Goal: Information Seeking & Learning: Learn about a topic

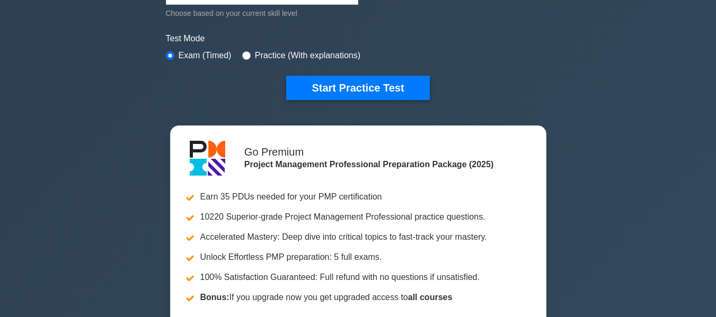
scroll to position [318, 0]
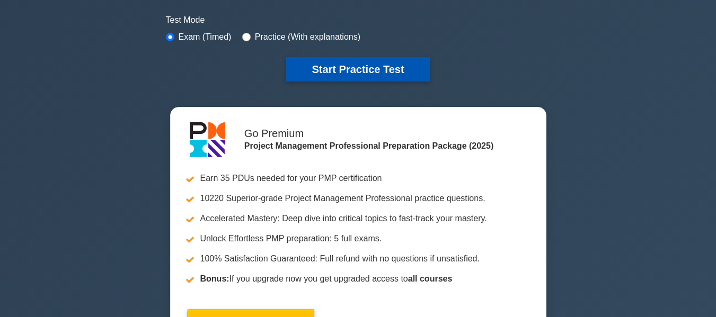
click at [375, 65] on button "Start Practice Test" at bounding box center [357, 69] width 143 height 24
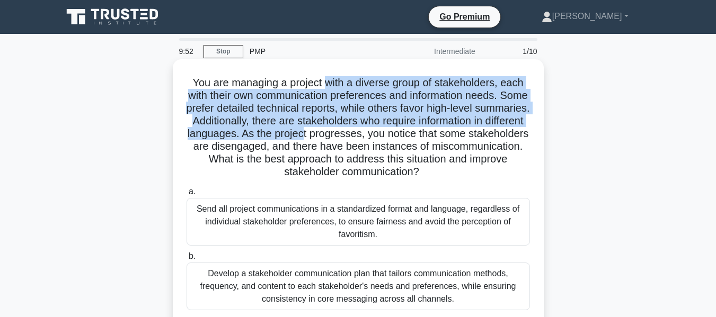
drag, startPoint x: 326, startPoint y: 82, endPoint x: 432, endPoint y: 135, distance: 118.9
click at [432, 135] on h5 "You are managing a project with a diverse group of stakeholders, each with thei…" at bounding box center [357, 127] width 345 height 103
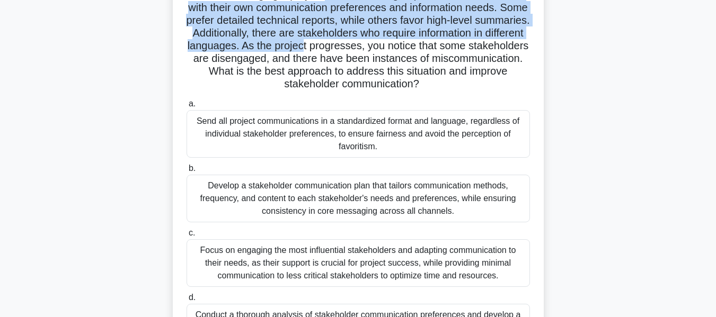
scroll to position [106, 0]
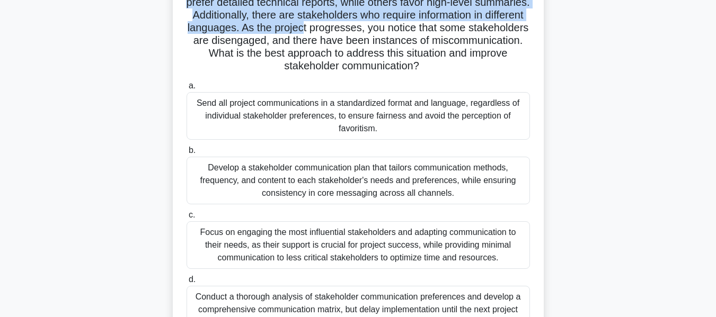
drag, startPoint x: 254, startPoint y: 162, endPoint x: 466, endPoint y: 202, distance: 215.7
click at [466, 202] on div "Develop a stakeholder communication plan that tailors communication methods, fr…" at bounding box center [357, 181] width 343 height 48
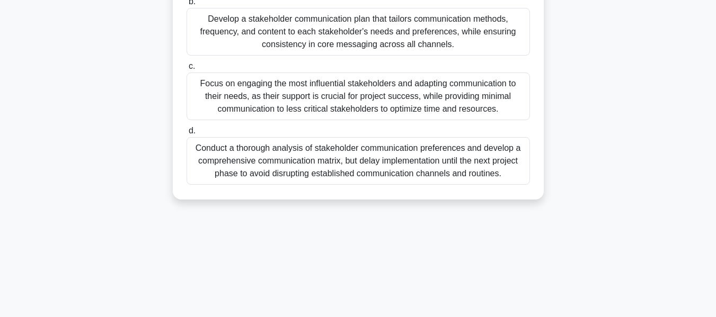
scroll to position [96, 0]
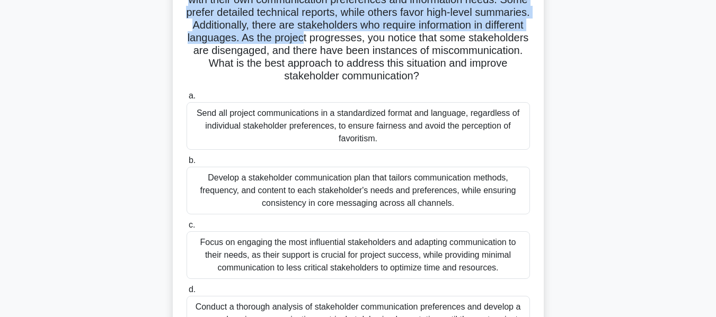
click at [341, 170] on div "Develop a stakeholder communication plan that tailors communication methods, fr…" at bounding box center [357, 191] width 343 height 48
click at [186, 164] on input "b. Develop a stakeholder communication plan that tailors communication methods,…" at bounding box center [186, 160] width 0 height 7
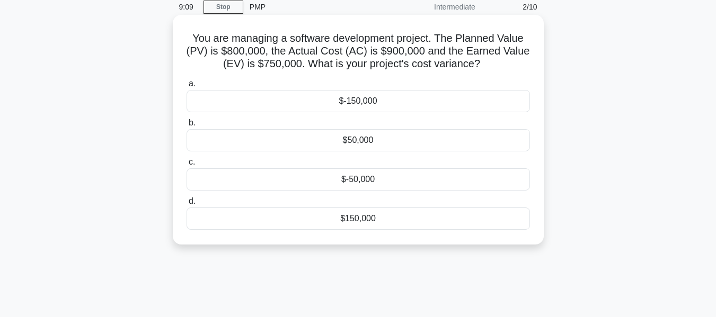
scroll to position [0, 0]
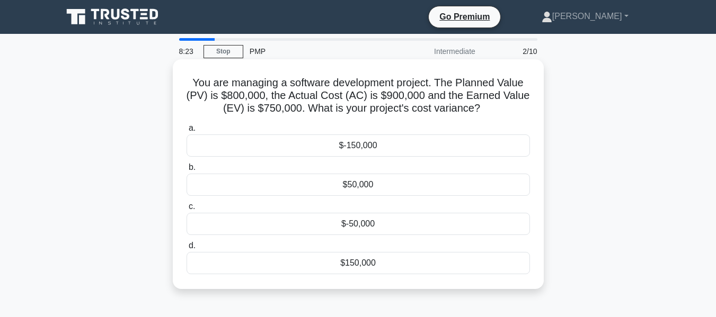
click at [346, 226] on div "$-50,000" at bounding box center [357, 224] width 343 height 22
click at [186, 210] on input "c. $-50,000" at bounding box center [186, 206] width 0 height 7
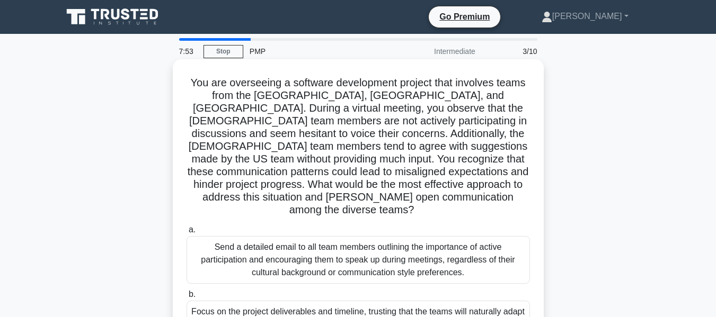
scroll to position [53, 0]
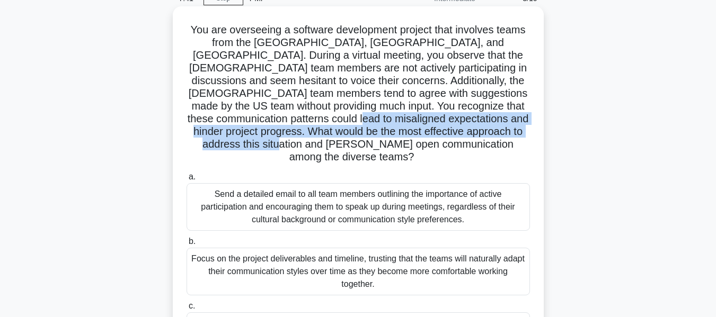
drag, startPoint x: 318, startPoint y: 117, endPoint x: 400, endPoint y: 146, distance: 87.6
click at [400, 146] on h5 "You are overseeing a software development project that involves teams from the …" at bounding box center [357, 93] width 345 height 141
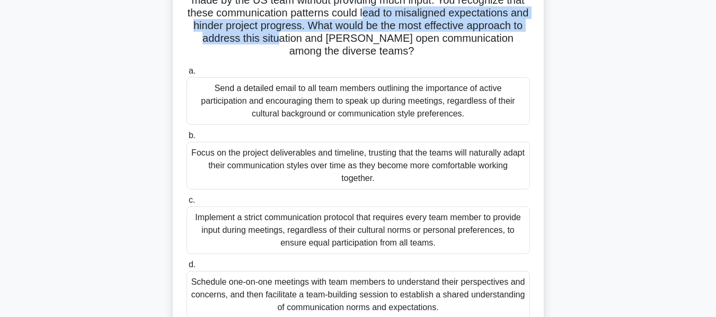
scroll to position [212, 0]
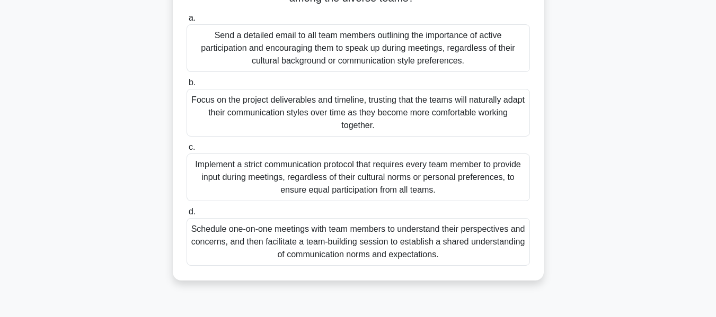
click at [404, 231] on div "Schedule one-on-one meetings with team members to understand their perspectives…" at bounding box center [357, 242] width 343 height 48
click at [186, 216] on input "d. Schedule one-on-one meetings with team members to understand their perspecti…" at bounding box center [186, 212] width 0 height 7
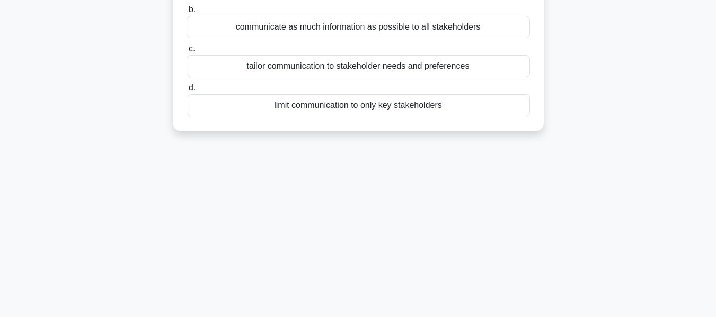
scroll to position [0, 0]
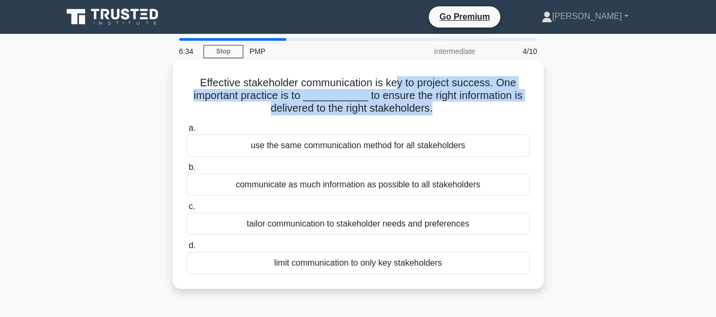
drag, startPoint x: 397, startPoint y: 83, endPoint x: 434, endPoint y: 112, distance: 47.6
click at [434, 112] on h5 "Effective stakeholder communication is key to project success. One important pr…" at bounding box center [357, 95] width 345 height 39
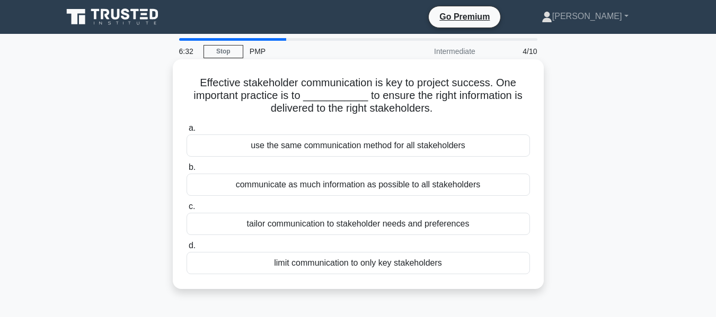
click at [425, 185] on div "communicate as much information as possible to all stakeholders" at bounding box center [357, 185] width 343 height 22
click at [186, 171] on input "b. communicate as much information as possible to all stakeholders" at bounding box center [186, 167] width 0 height 7
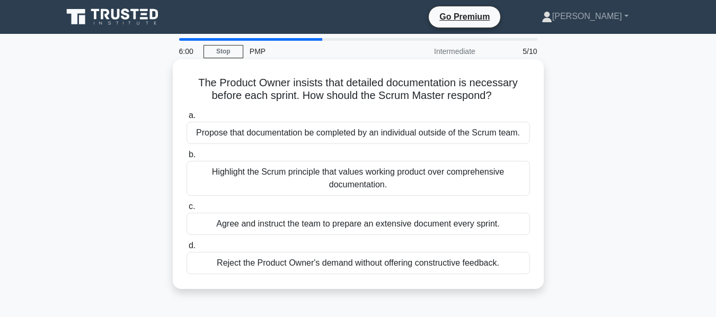
click at [417, 180] on div "Highlight the Scrum principle that values working product over comprehensive do…" at bounding box center [357, 178] width 343 height 35
click at [186, 158] on input "b. Highlight the Scrum principle that values working product over comprehensive…" at bounding box center [186, 154] width 0 height 7
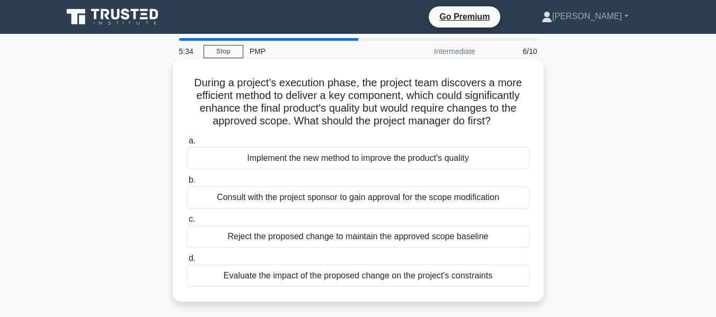
scroll to position [53, 0]
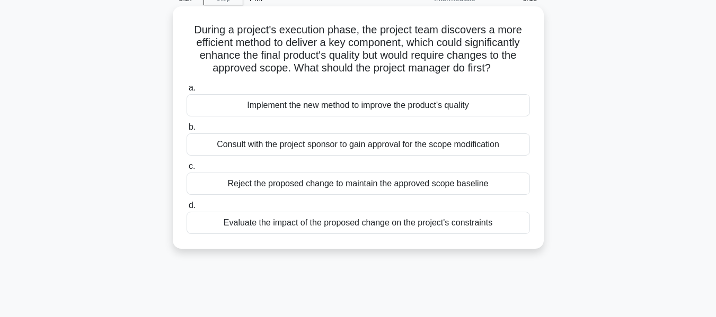
click at [421, 228] on div "Evaluate the impact of the proposed change on the project's constraints" at bounding box center [357, 223] width 343 height 22
click at [186, 209] on input "d. Evaluate the impact of the proposed change on the project's constraints" at bounding box center [186, 205] width 0 height 7
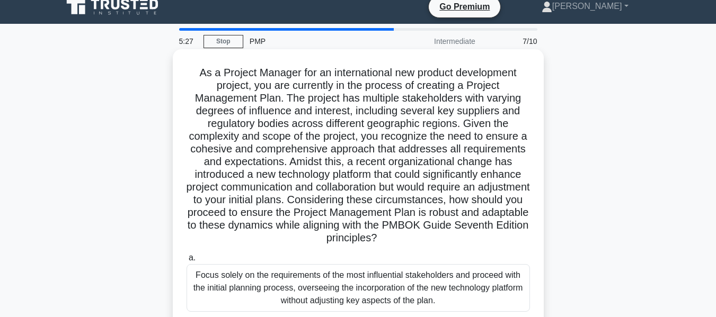
scroll to position [0, 0]
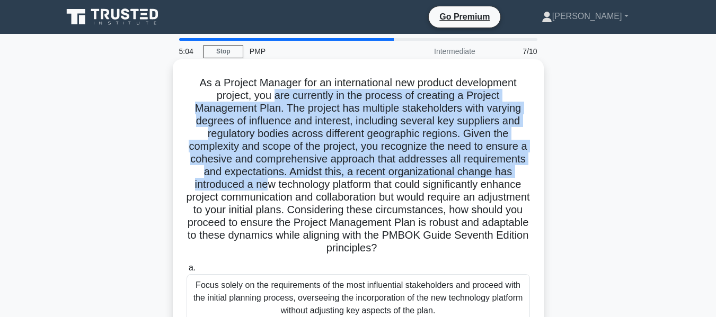
drag, startPoint x: 274, startPoint y: 96, endPoint x: 341, endPoint y: 190, distance: 115.8
click at [341, 190] on h5 "As a Project Manager for an international new product development project, you …" at bounding box center [357, 165] width 345 height 179
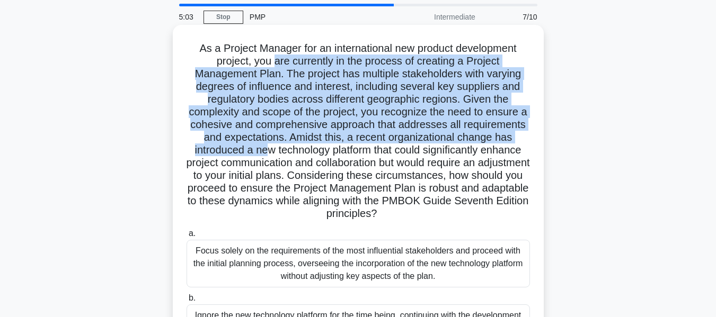
scroll to position [53, 0]
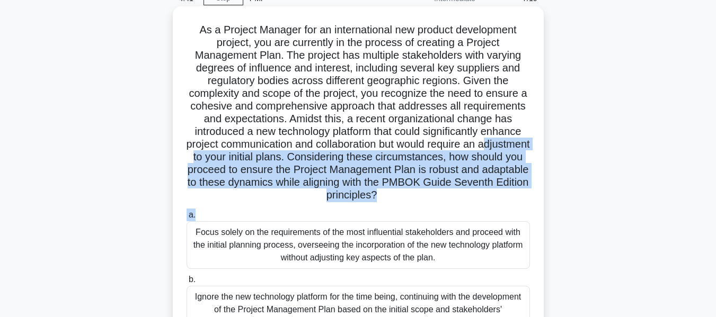
drag, startPoint x: 288, startPoint y: 155, endPoint x: 513, endPoint y: 207, distance: 231.0
click at [513, 207] on div "As a Project Manager for an international new product development project, you …" at bounding box center [358, 242] width 362 height 463
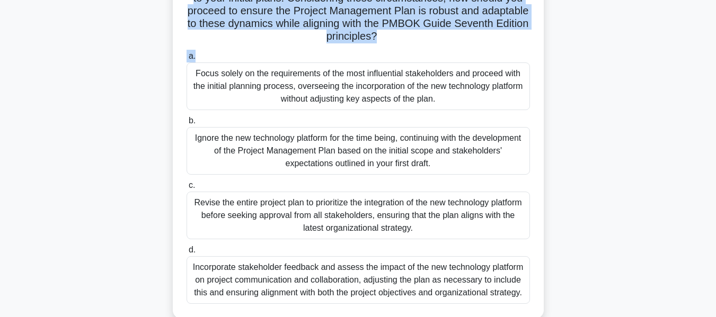
scroll to position [255, 0]
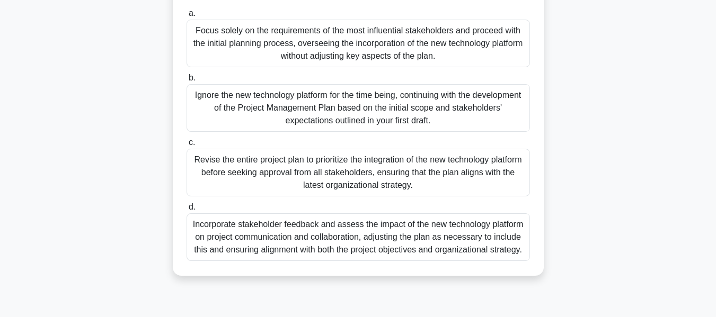
click at [372, 243] on div "Incorporate stakeholder feedback and assess the impact of the new technology pl…" at bounding box center [357, 237] width 343 height 48
click at [186, 211] on input "d. Incorporate stakeholder feedback and assess the impact of the new technology…" at bounding box center [186, 207] width 0 height 7
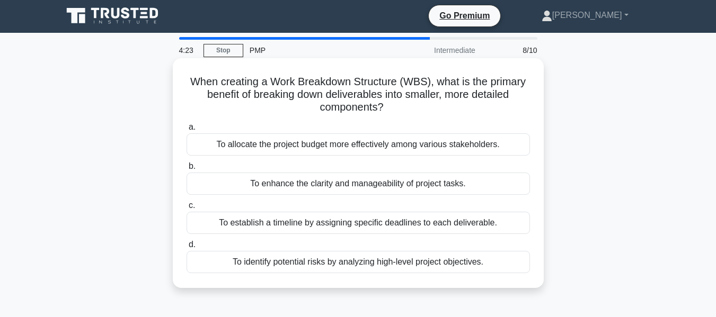
scroll to position [0, 0]
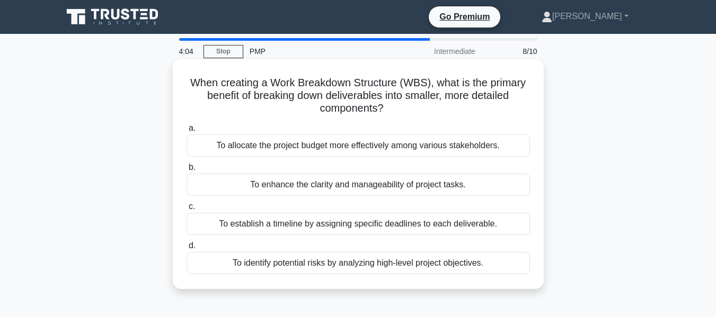
click at [376, 183] on div "To enhance the clarity and manageability of project tasks." at bounding box center [357, 185] width 343 height 22
click at [186, 171] on input "b. To enhance the clarity and manageability of project tasks." at bounding box center [186, 167] width 0 height 7
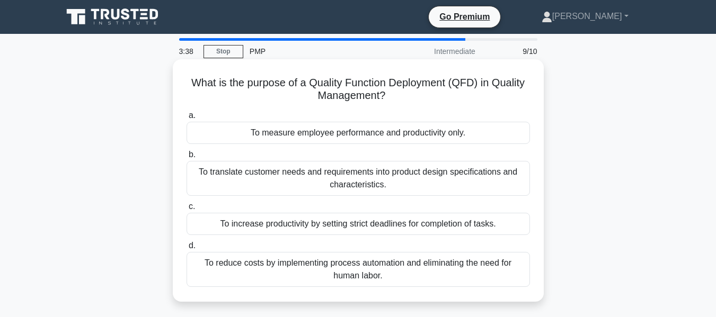
click at [369, 233] on div "To increase productivity by setting strict deadlines for completion of tasks." at bounding box center [357, 224] width 343 height 22
click at [186, 210] on input "c. To increase productivity by setting strict deadlines for completion of tasks." at bounding box center [186, 206] width 0 height 7
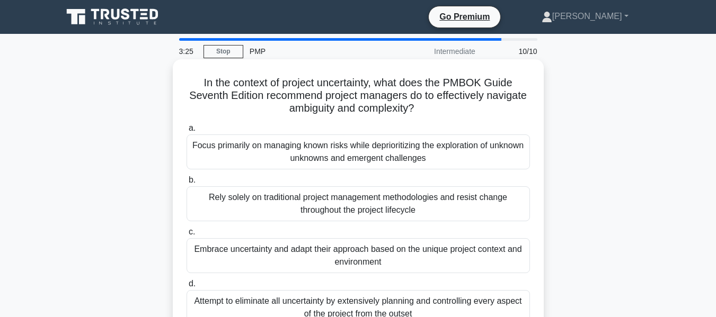
scroll to position [53, 0]
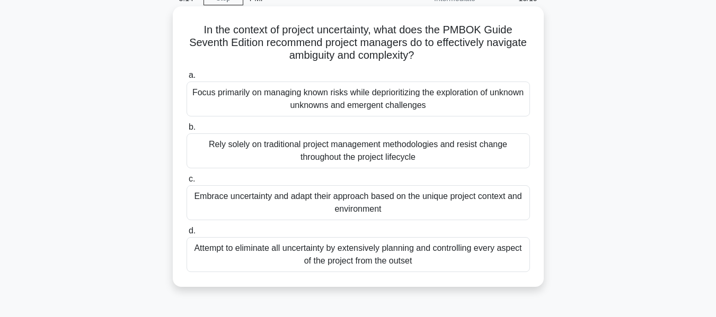
click at [362, 107] on div "Focus primarily on managing known risks while deprioritizing the exploration of…" at bounding box center [357, 99] width 343 height 35
click at [186, 79] on input "a. Focus primarily on managing known risks while deprioritizing the exploration…" at bounding box center [186, 75] width 0 height 7
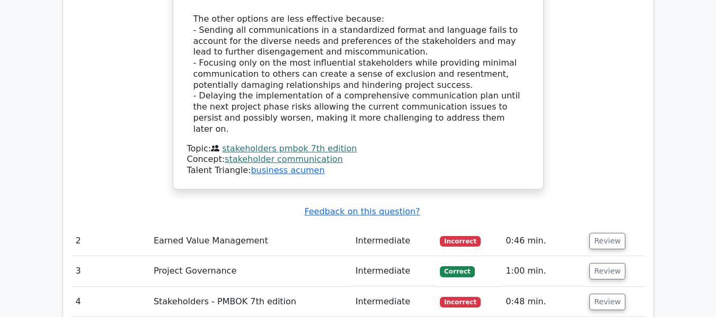
scroll to position [1642, 0]
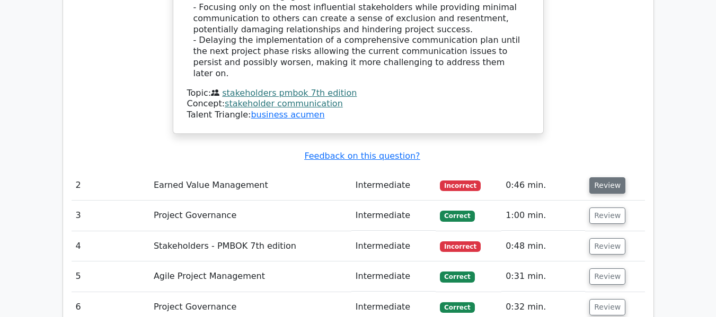
click at [600, 177] on button "Review" at bounding box center [607, 185] width 36 height 16
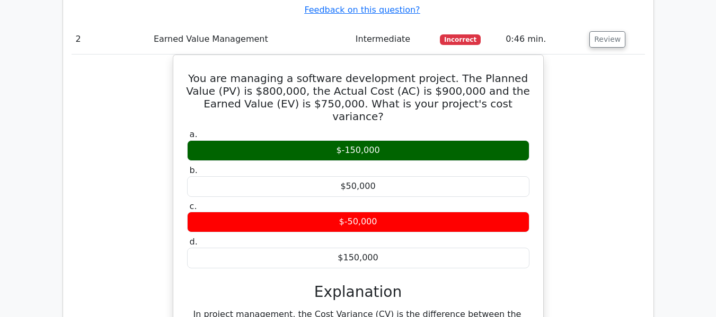
scroll to position [1854, 0]
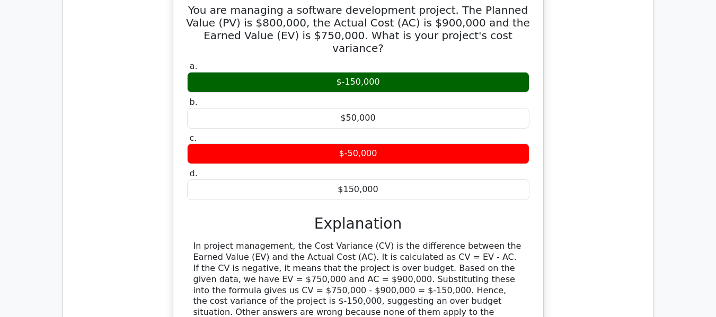
click at [352, 241] on div "In project management, the Cost Variance (CV) is the difference between the Ear…" at bounding box center [357, 285] width 329 height 88
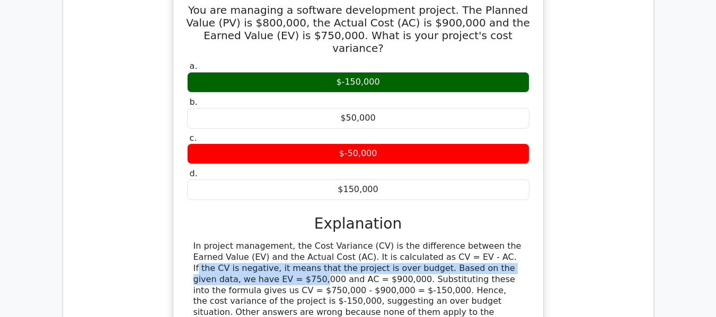
drag, startPoint x: 390, startPoint y: 120, endPoint x: 481, endPoint y: 123, distance: 90.6
click at [481, 241] on div "In project management, the Cost Variance (CV) is the difference between the Ear…" at bounding box center [357, 285] width 329 height 88
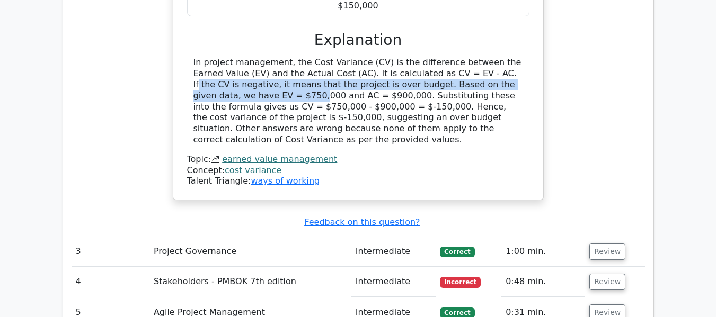
scroll to position [2066, 0]
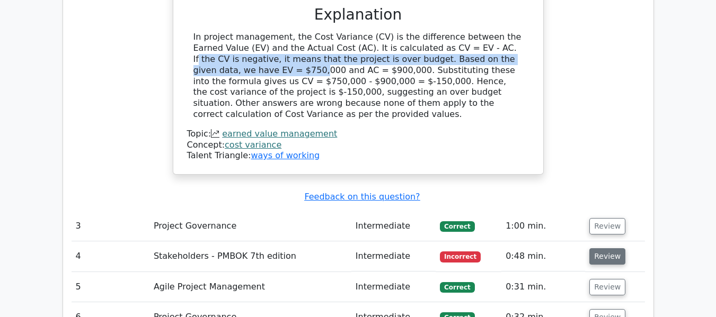
click at [593, 248] on button "Review" at bounding box center [607, 256] width 36 height 16
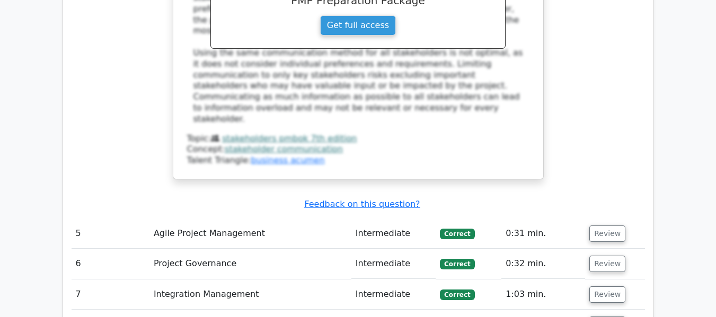
scroll to position [2649, 0]
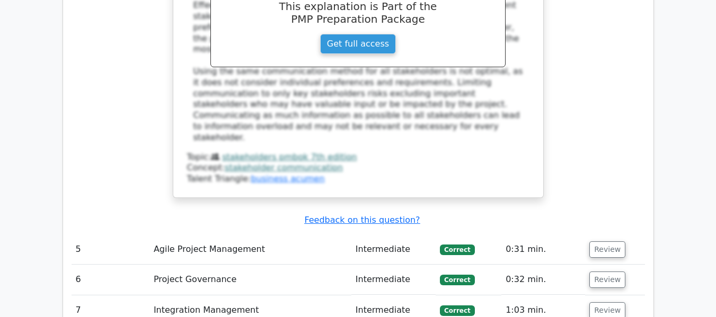
scroll to position [2596, 0]
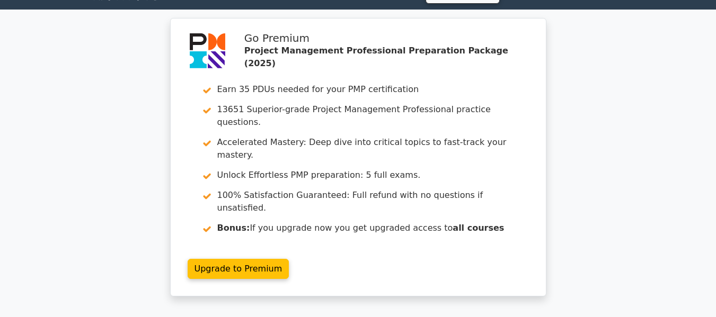
scroll to position [0, 0]
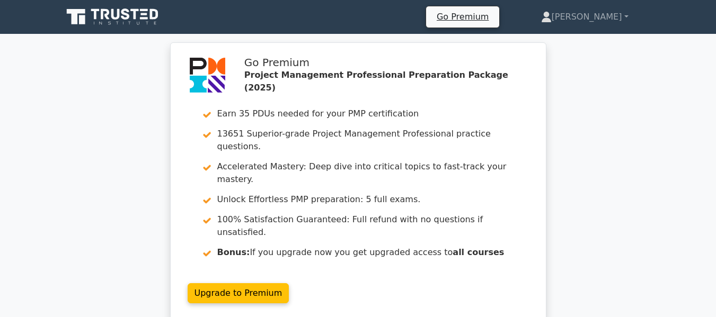
click at [644, 64] on div "Go Premium Project Management Professional Preparation Package (2025) Earn 35 P…" at bounding box center [358, 187] width 716 height 291
